Goal: Use online tool/utility: Utilize a website feature to perform a specific function

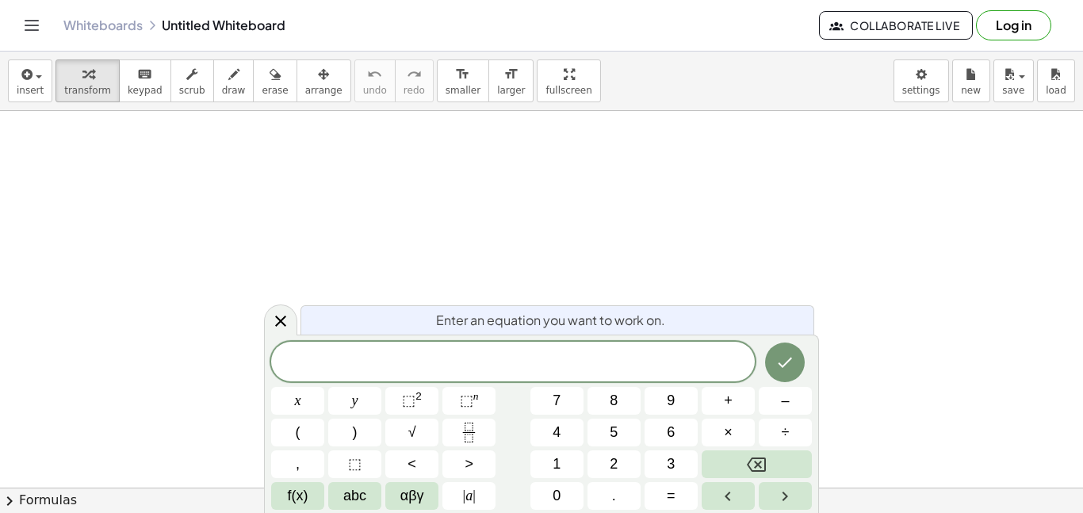
scroll to position [2, 0]
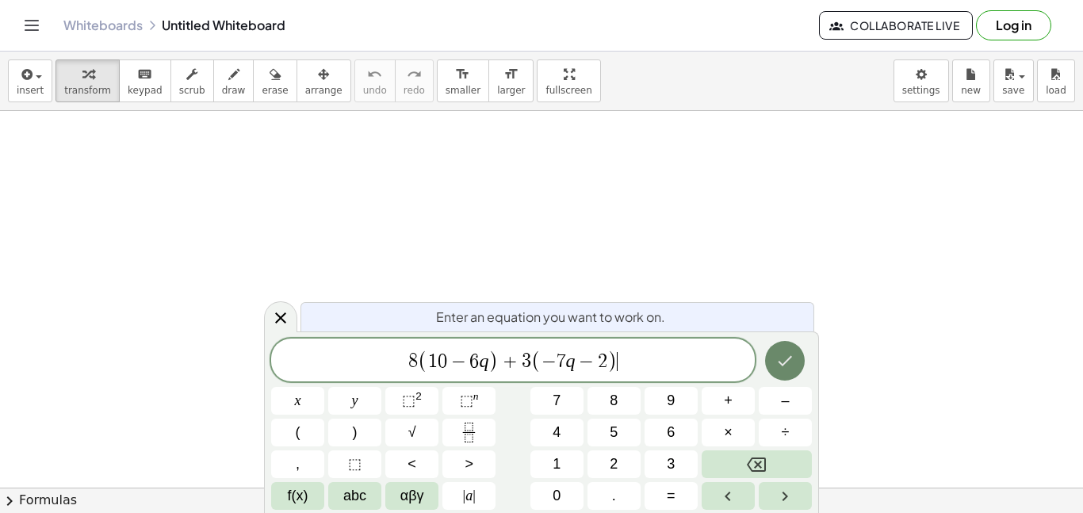
click at [787, 369] on icon "Done" at bounding box center [784, 360] width 19 height 19
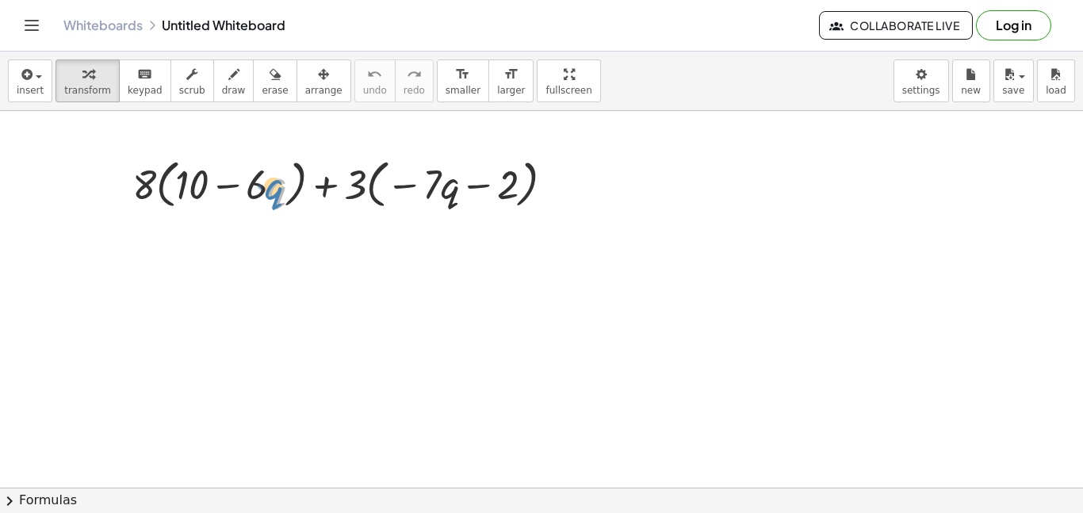
click at [274, 190] on div at bounding box center [349, 183] width 450 height 60
click at [256, 187] on div at bounding box center [349, 183] width 450 height 60
click at [324, 225] on div at bounding box center [335, 227] width 25 height 25
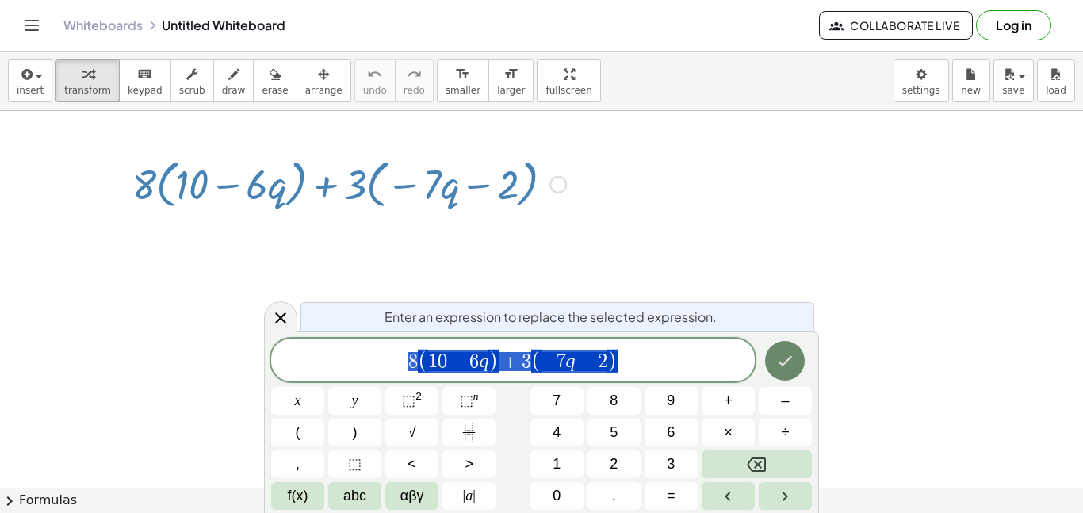
click at [788, 356] on icon "Done" at bounding box center [784, 360] width 19 height 19
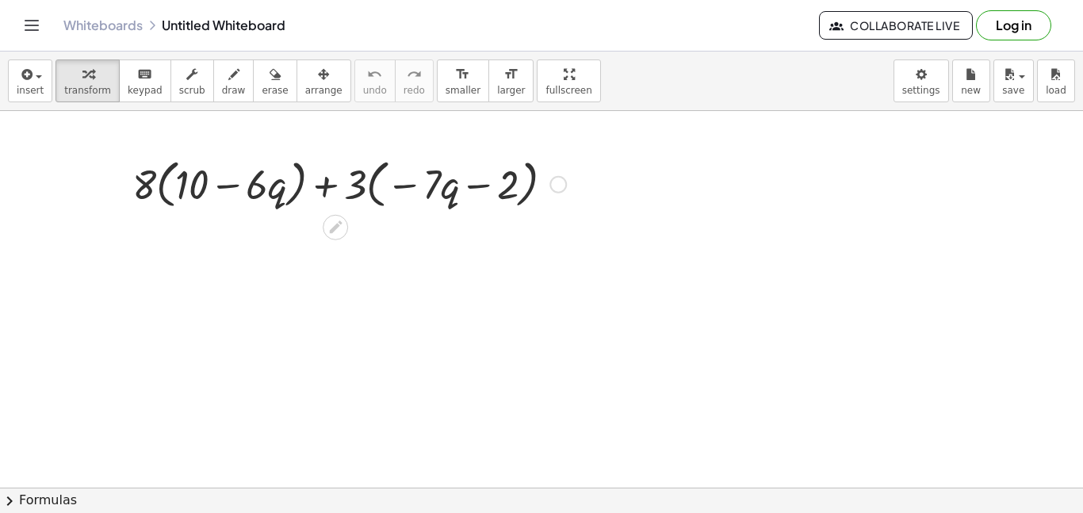
click at [559, 188] on div at bounding box center [557, 184] width 17 height 17
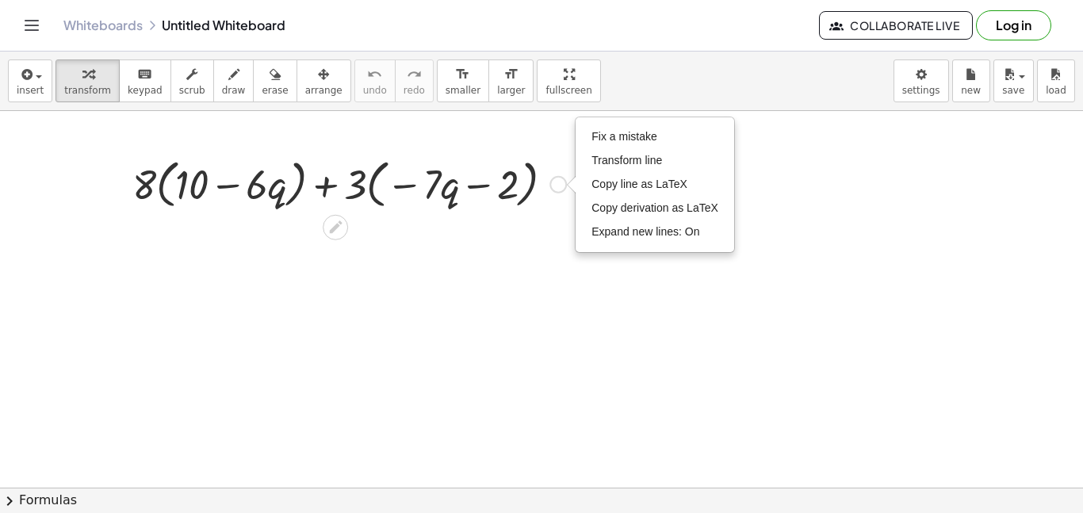
click at [558, 188] on div "Fix a mistake Transform line Copy line as LaTeX Copy derivation as LaTeX Expand…" at bounding box center [557, 184] width 17 height 17
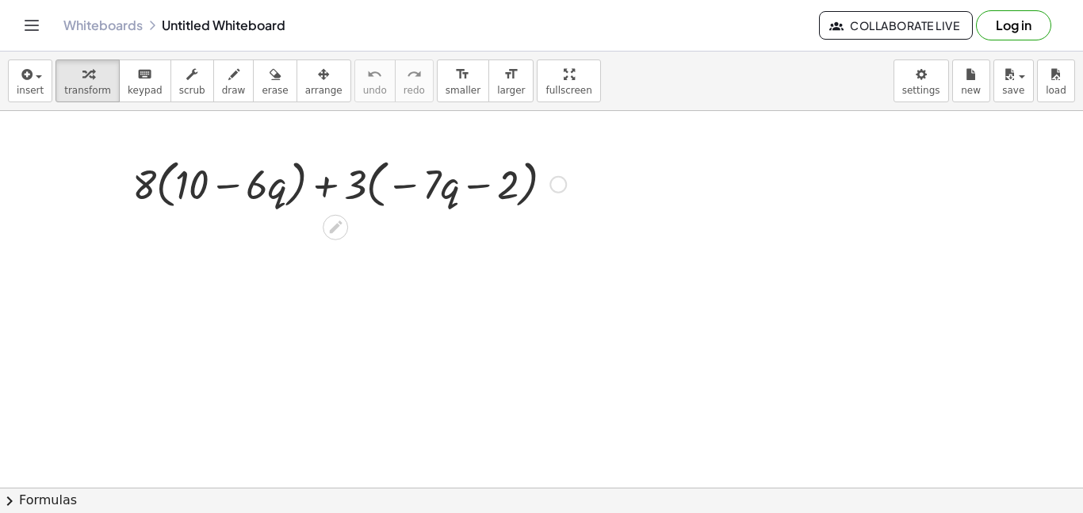
click at [251, 191] on div at bounding box center [349, 183] width 450 height 60
click at [442, 182] on div at bounding box center [349, 183] width 450 height 60
click at [140, 192] on div at bounding box center [349, 183] width 450 height 60
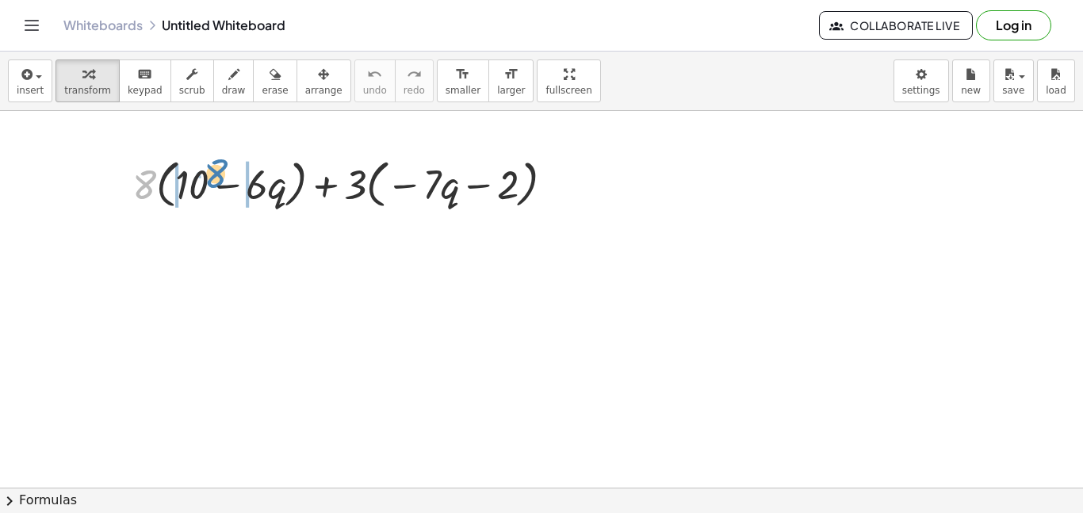
drag, startPoint x: 140, startPoint y: 189, endPoint x: 211, endPoint y: 178, distance: 72.2
click at [211, 178] on div at bounding box center [349, 183] width 450 height 60
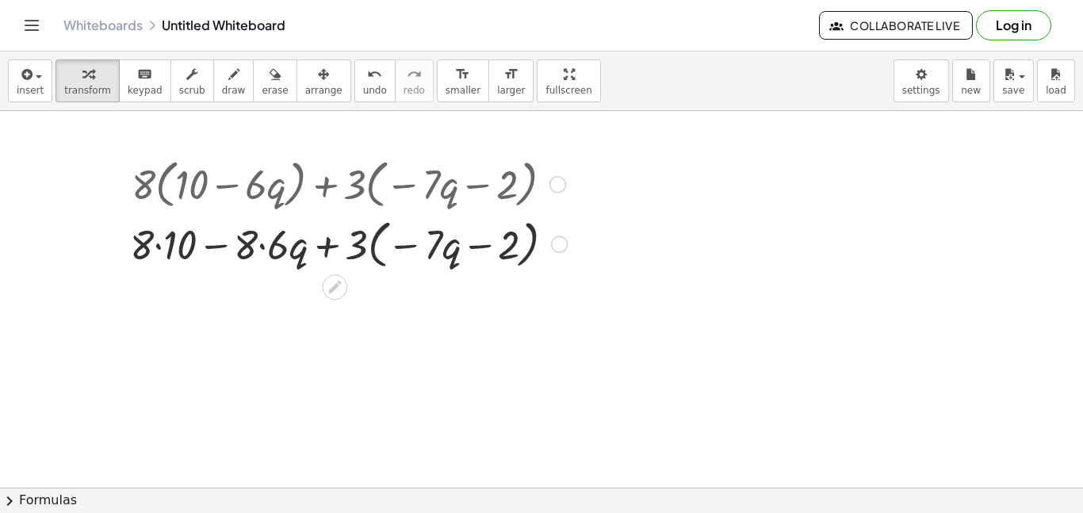
click at [155, 251] on div at bounding box center [349, 243] width 454 height 60
click at [155, 251] on div at bounding box center [349, 243] width 450 height 60
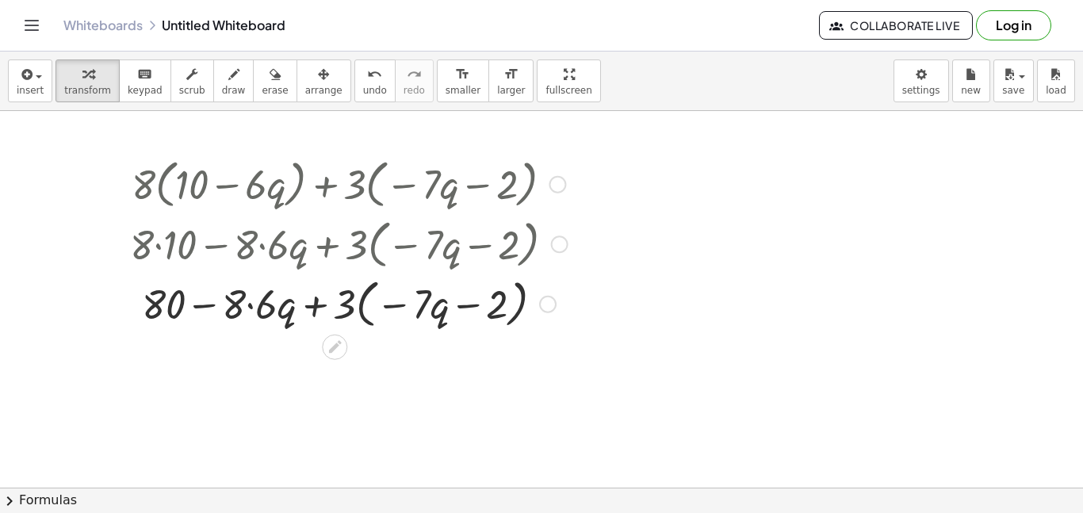
click at [258, 307] on div at bounding box center [349, 303] width 454 height 60
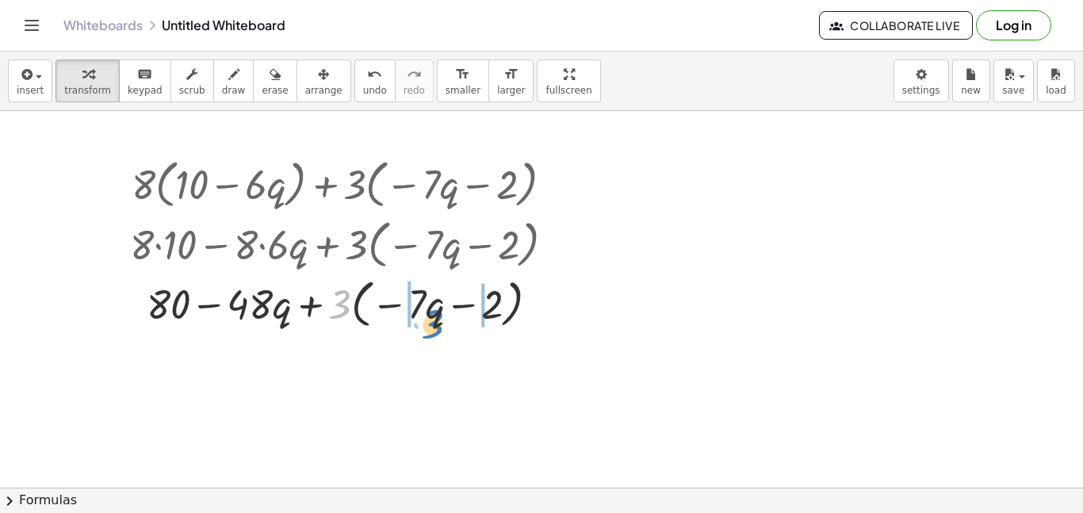
drag, startPoint x: 339, startPoint y: 307, endPoint x: 431, endPoint y: 327, distance: 94.1
click at [431, 327] on div at bounding box center [349, 303] width 454 height 60
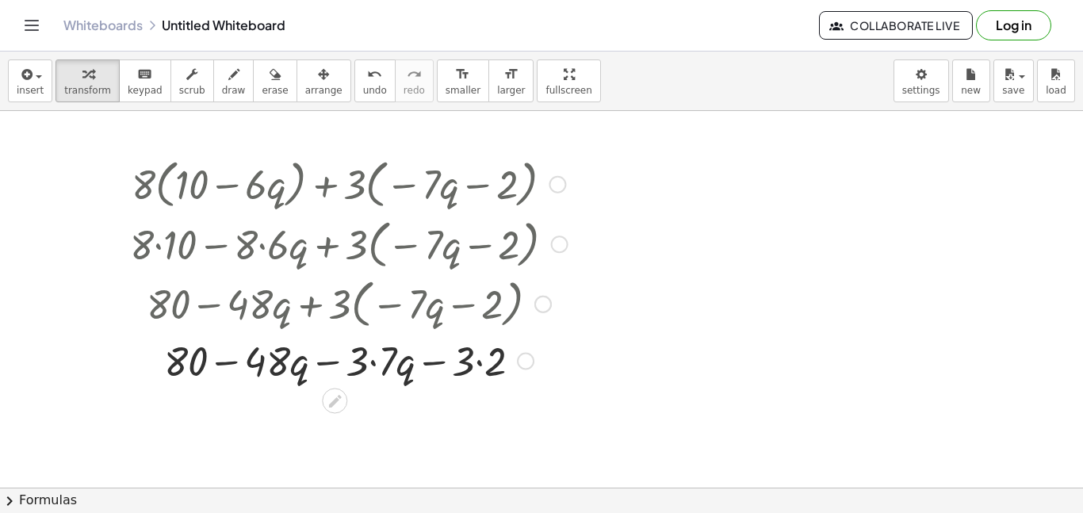
click at [369, 358] on div at bounding box center [349, 360] width 454 height 54
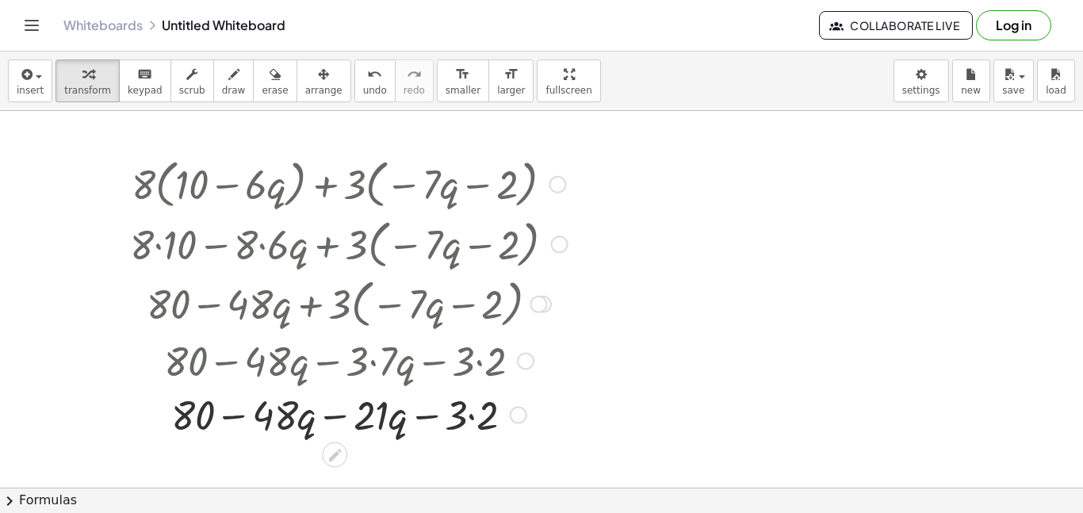
click at [471, 421] on div at bounding box center [349, 414] width 454 height 54
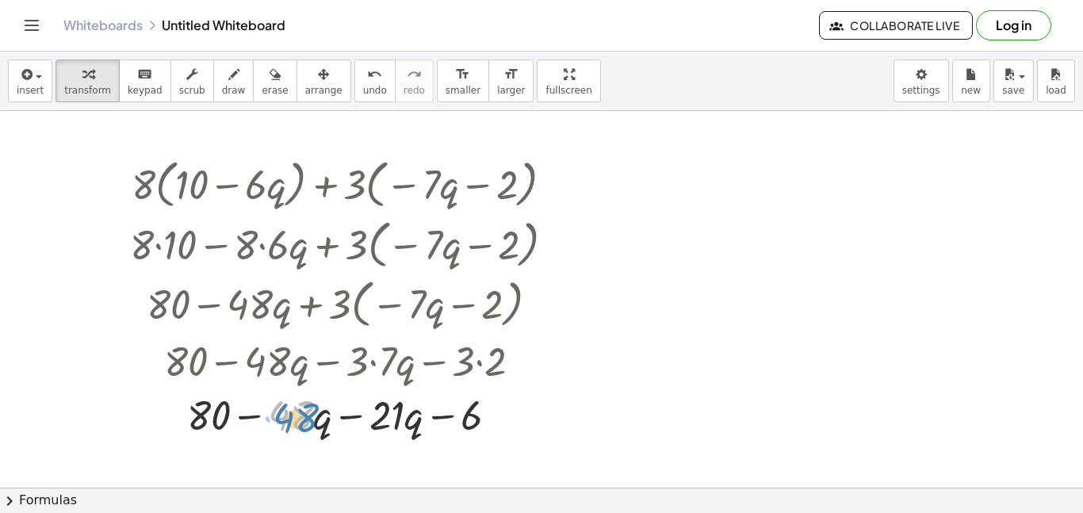
click at [310, 423] on div at bounding box center [349, 414] width 454 height 54
click at [331, 456] on icon at bounding box center [334, 455] width 13 height 13
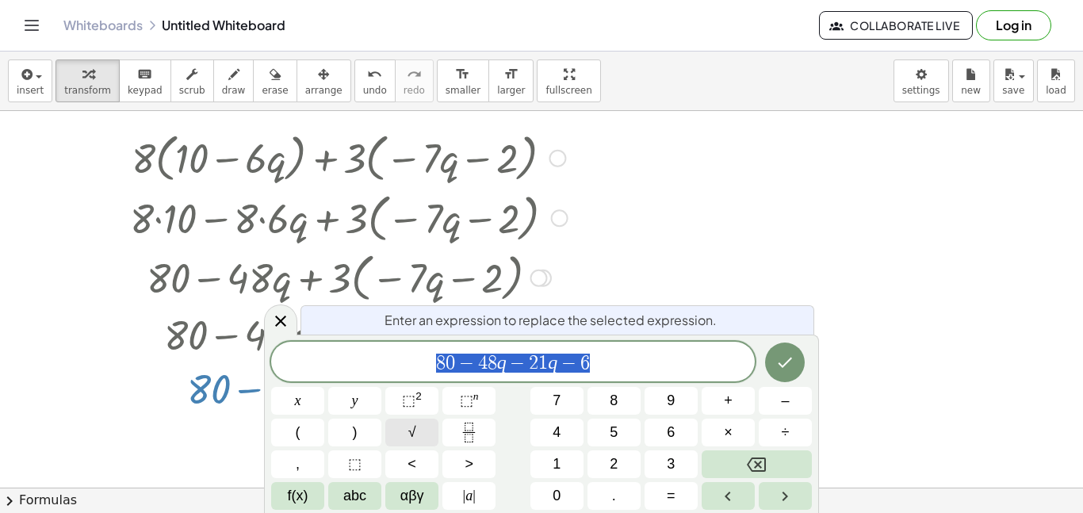
scroll to position [29, 0]
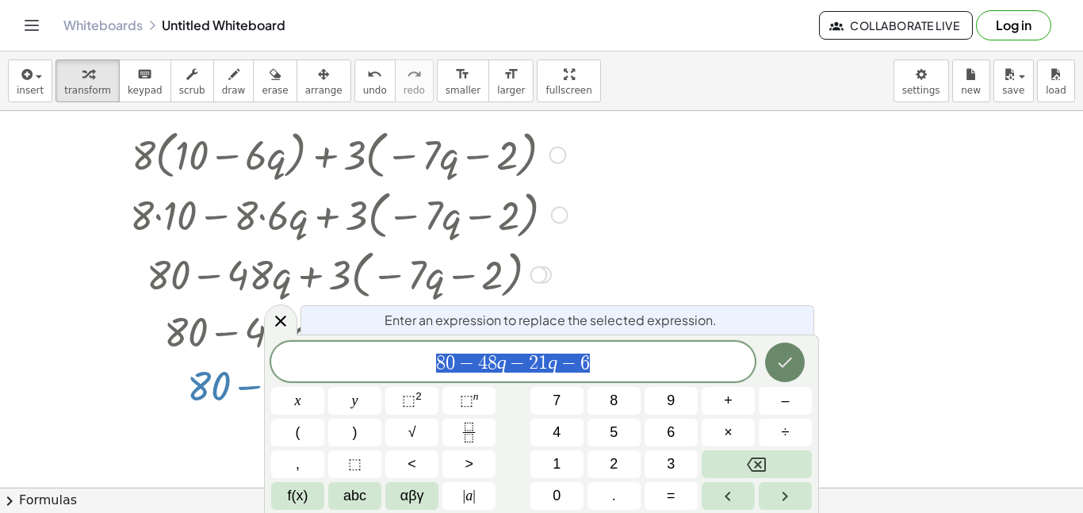
click at [783, 364] on icon "Done" at bounding box center [784, 362] width 19 height 19
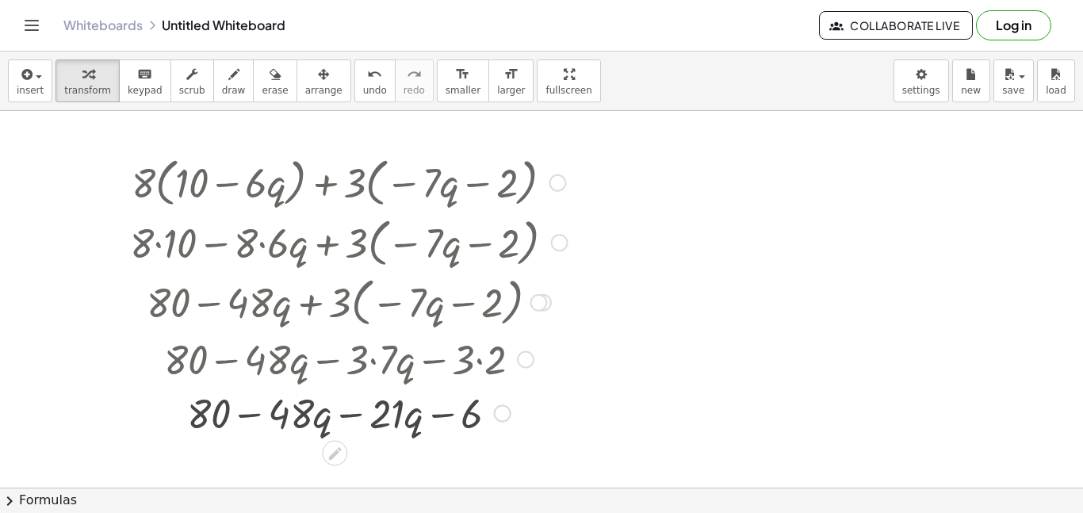
scroll to position [0, 0]
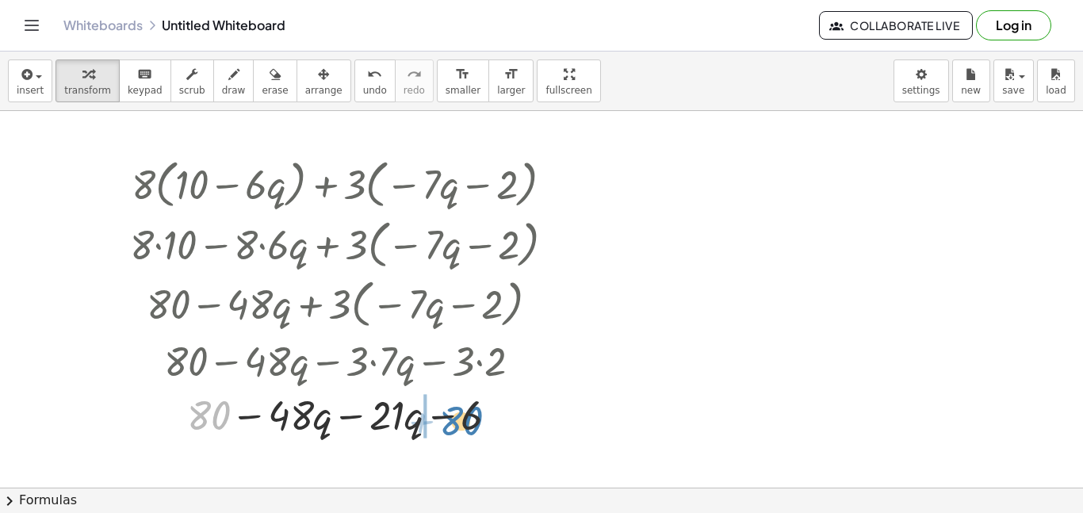
drag, startPoint x: 209, startPoint y: 412, endPoint x: 461, endPoint y: 417, distance: 252.2
click at [461, 417] on div at bounding box center [349, 414] width 454 height 54
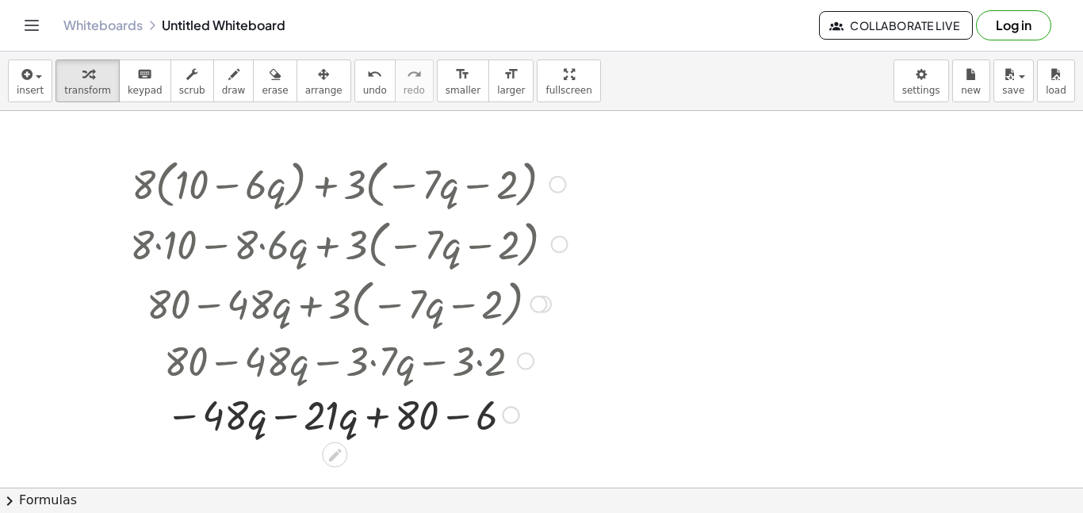
click at [428, 419] on div at bounding box center [349, 414] width 454 height 54
click at [446, 416] on div at bounding box center [349, 414] width 454 height 54
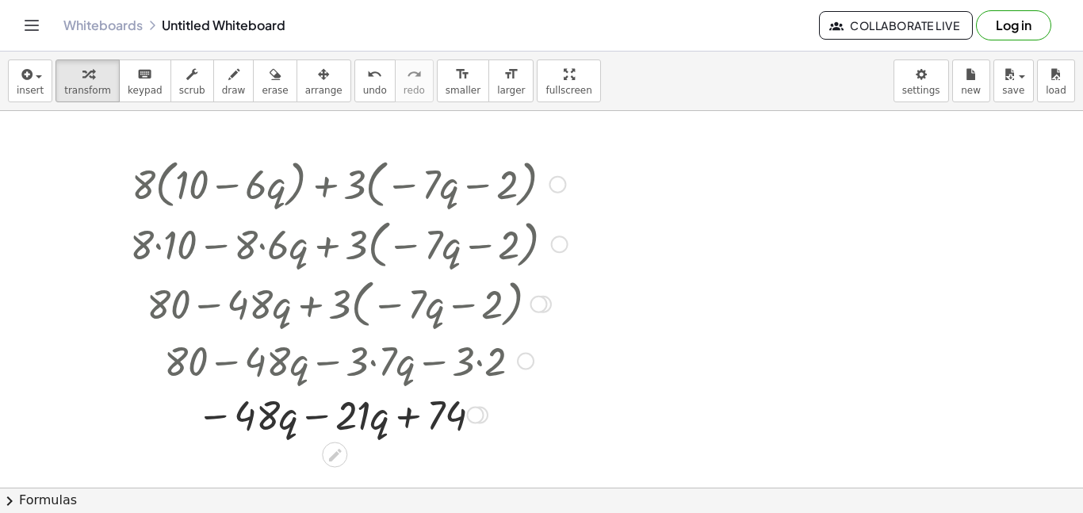
click at [308, 416] on div at bounding box center [349, 414] width 454 height 54
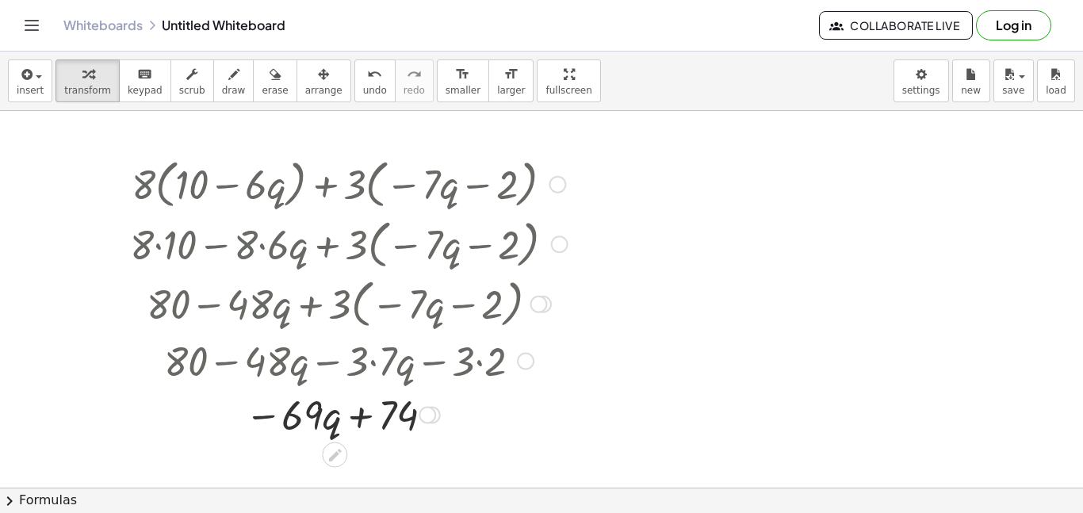
click at [354, 415] on div at bounding box center [349, 414] width 454 height 54
click at [1016, 71] on span "button" at bounding box center [1017, 76] width 3 height 11
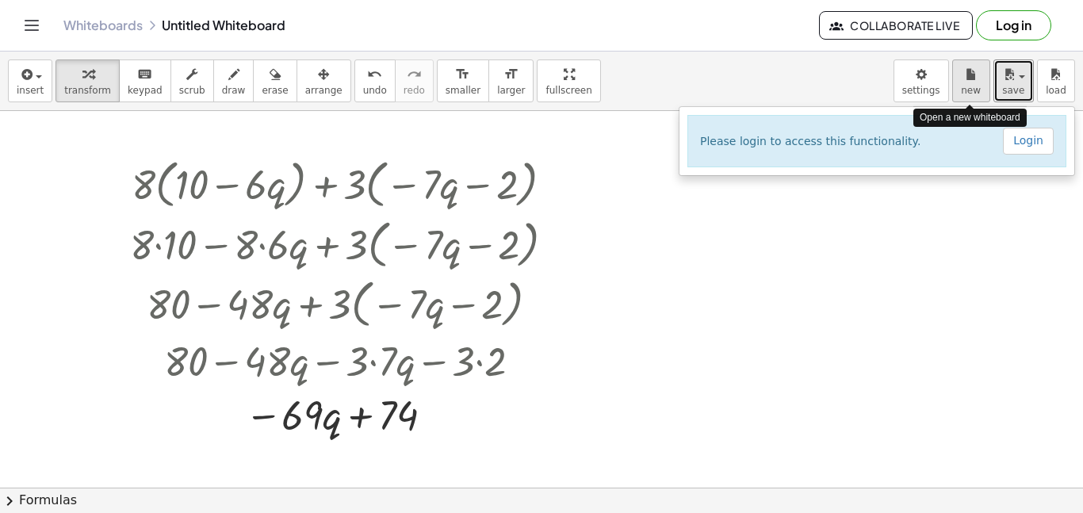
click at [975, 78] on icon "button" at bounding box center [971, 74] width 11 height 19
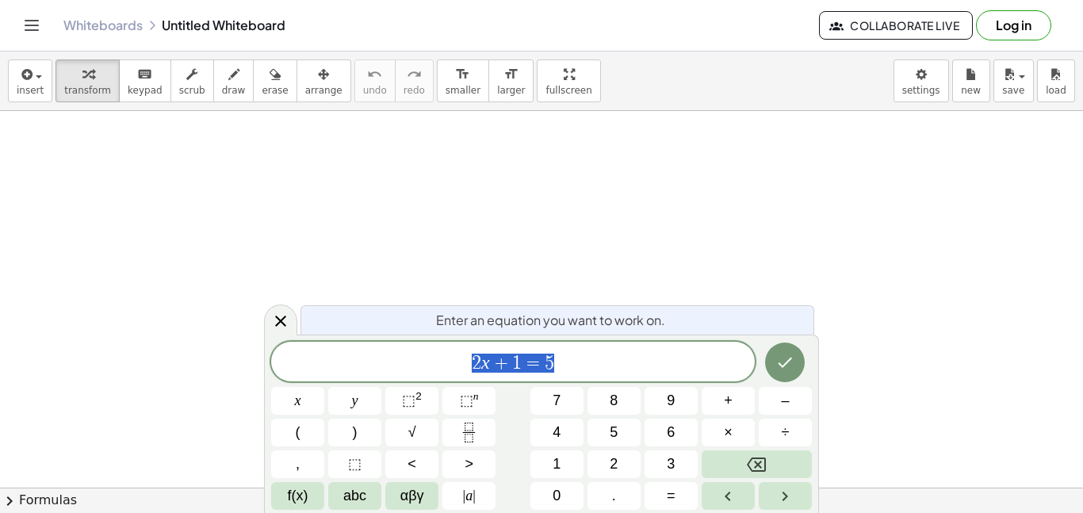
scroll to position [1, 0]
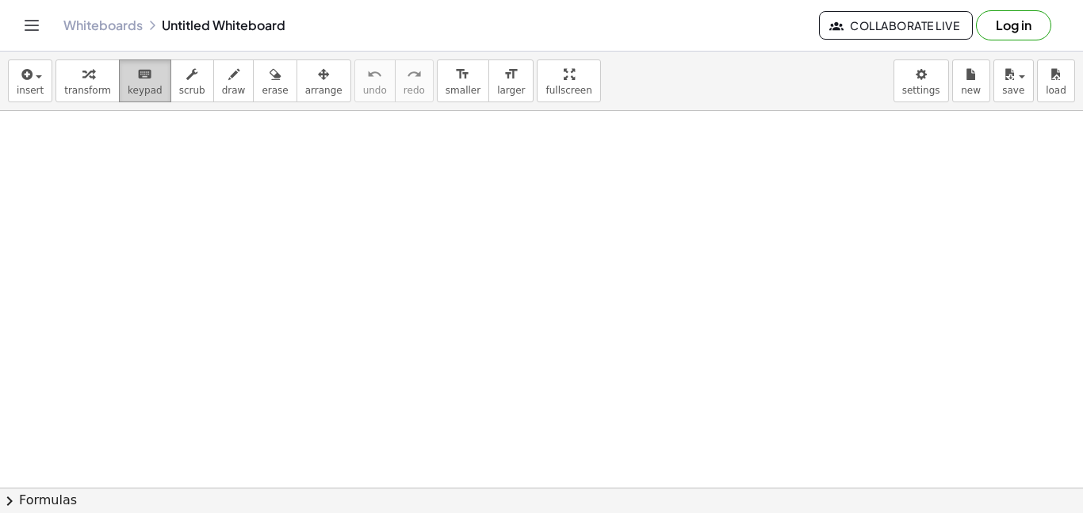
click at [137, 73] on icon "keyboard" at bounding box center [144, 74] width 15 height 19
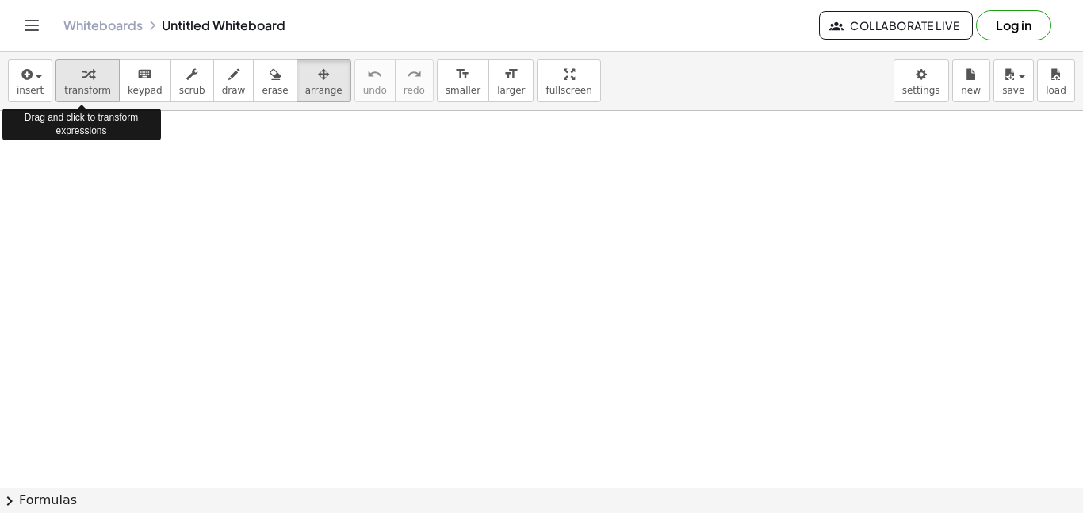
click at [74, 85] on span "transform" at bounding box center [87, 90] width 47 height 11
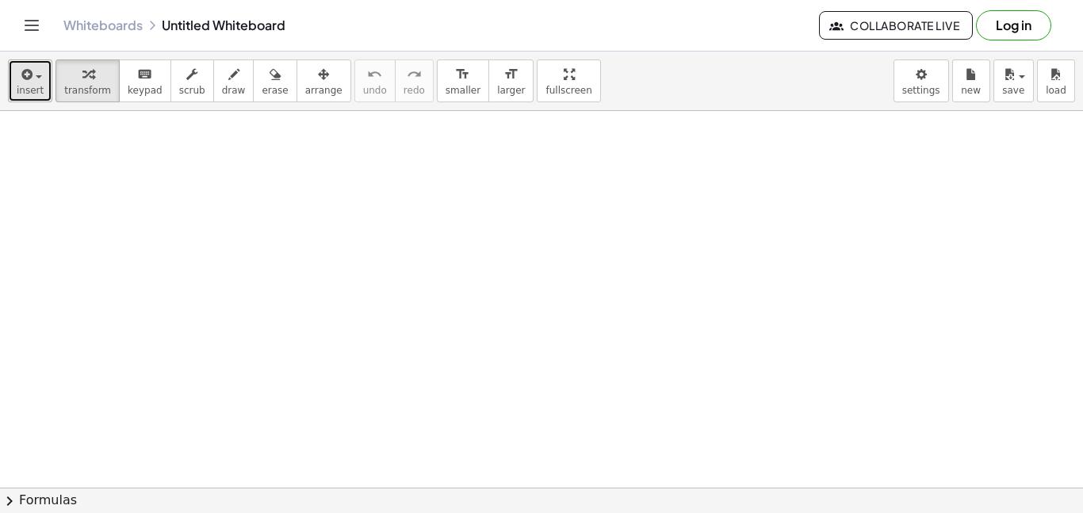
click at [37, 75] on span "button" at bounding box center [39, 76] width 6 height 3
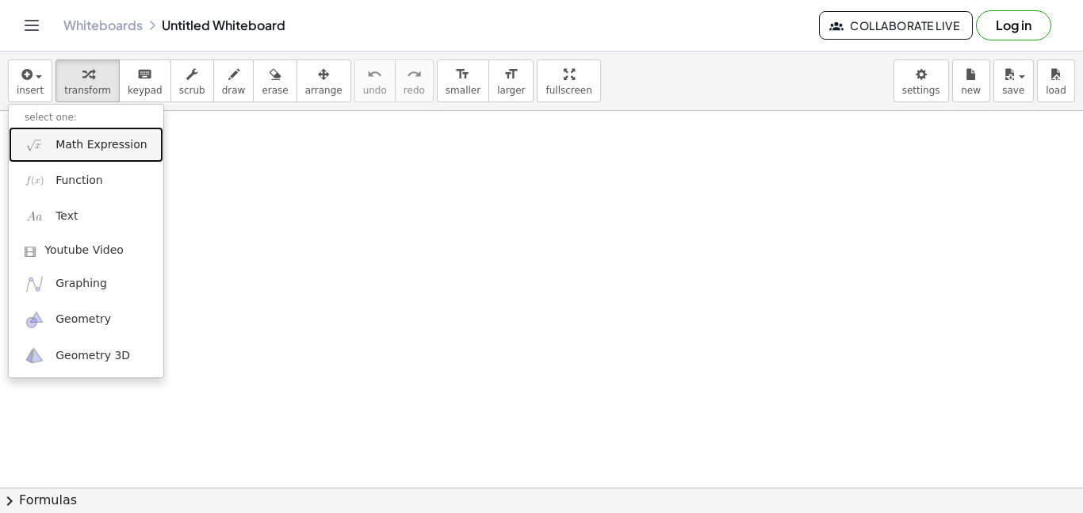
click at [109, 149] on span "Math Expression" at bounding box center [101, 145] width 91 height 16
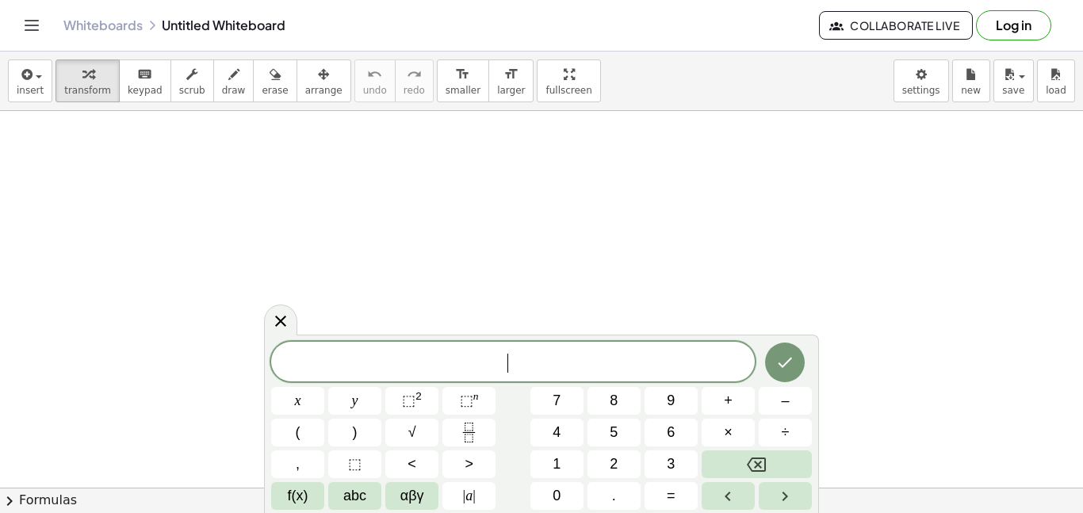
scroll to position [2, 0]
